Goal: Navigation & Orientation: Find specific page/section

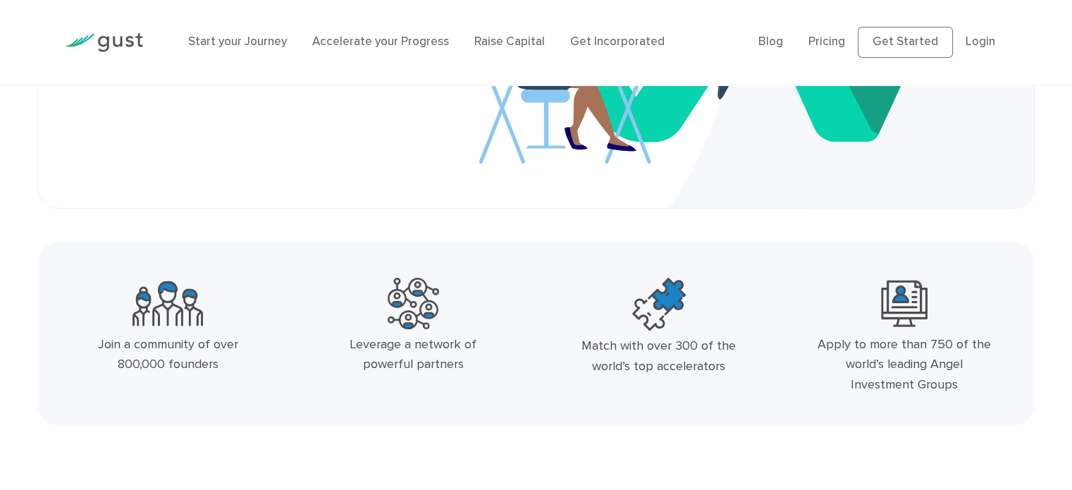
scroll to position [378, 0]
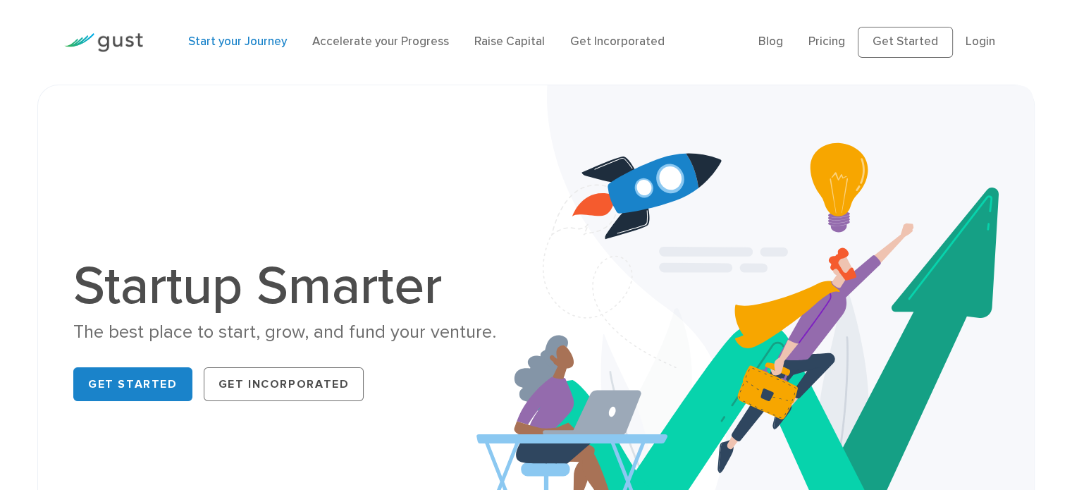
click at [259, 49] on link "Start your Journey" at bounding box center [237, 42] width 99 height 14
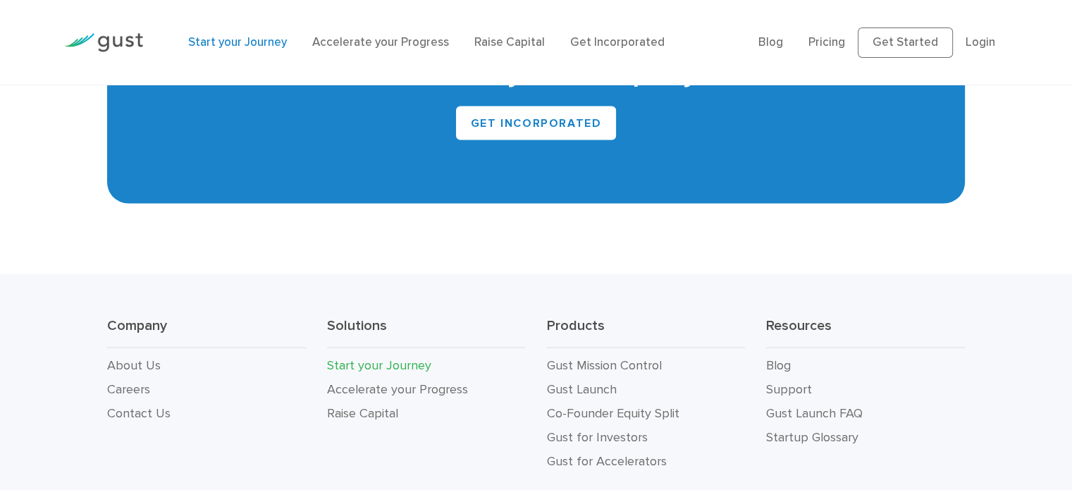
scroll to position [2777, 0]
